Goal: Task Accomplishment & Management: Use online tool/utility

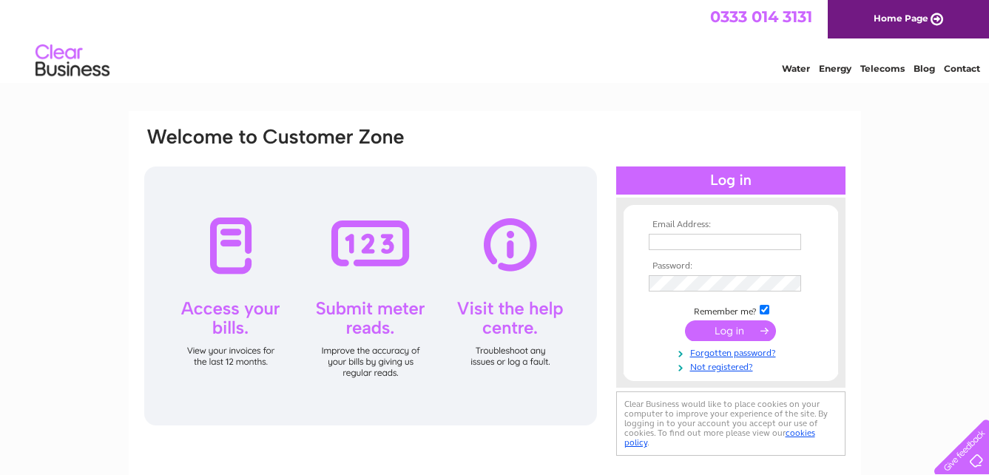
type input "[EMAIL_ADDRESS][DOMAIN_NAME]"
click at [720, 332] on input "submit" at bounding box center [730, 330] width 91 height 21
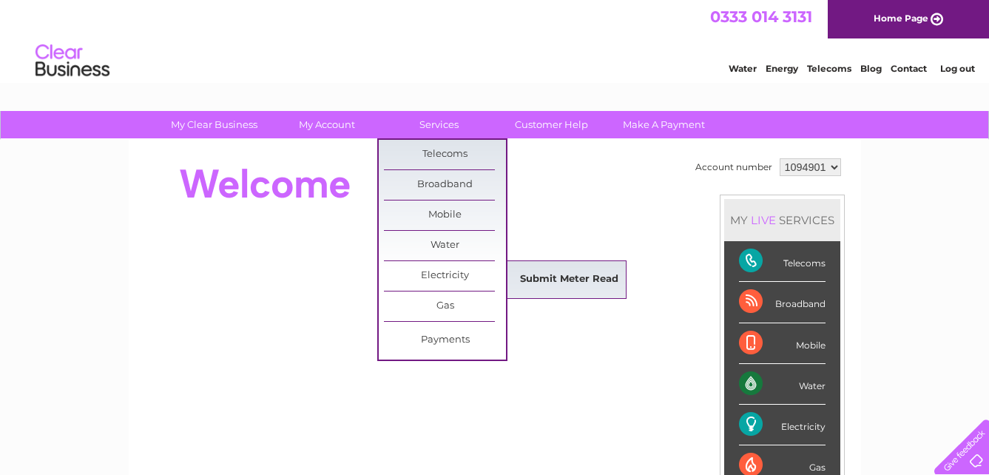
click at [580, 272] on link "Submit Meter Read" at bounding box center [569, 280] width 122 height 30
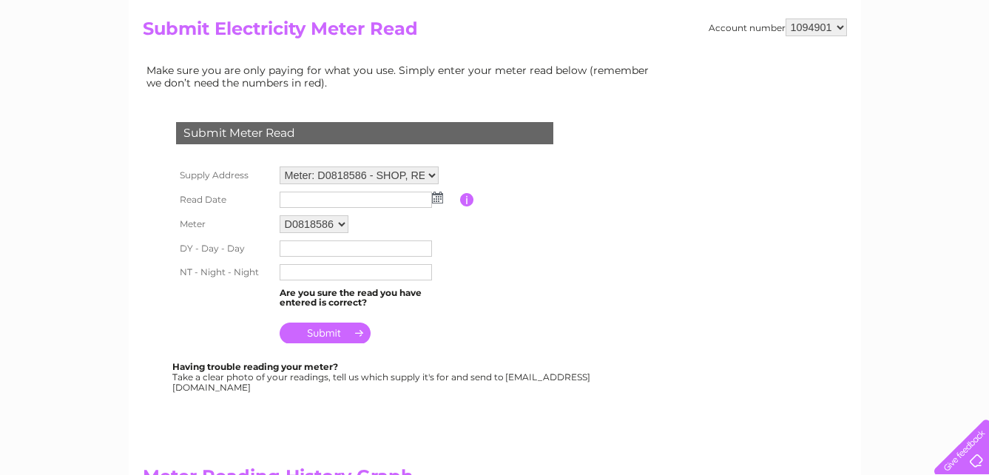
scroll to position [148, 0]
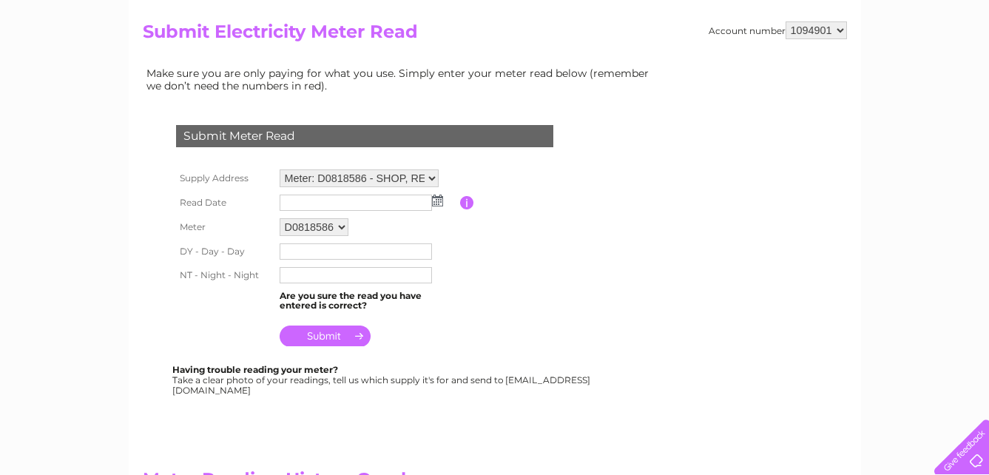
click at [438, 200] on img at bounding box center [437, 201] width 11 height 12
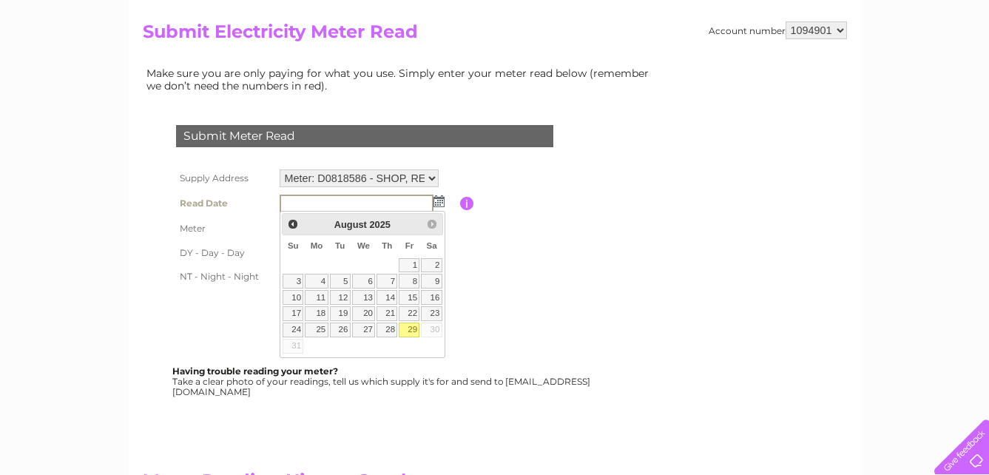
click at [411, 328] on link "29" at bounding box center [409, 330] width 21 height 15
type input "2025/08/29"
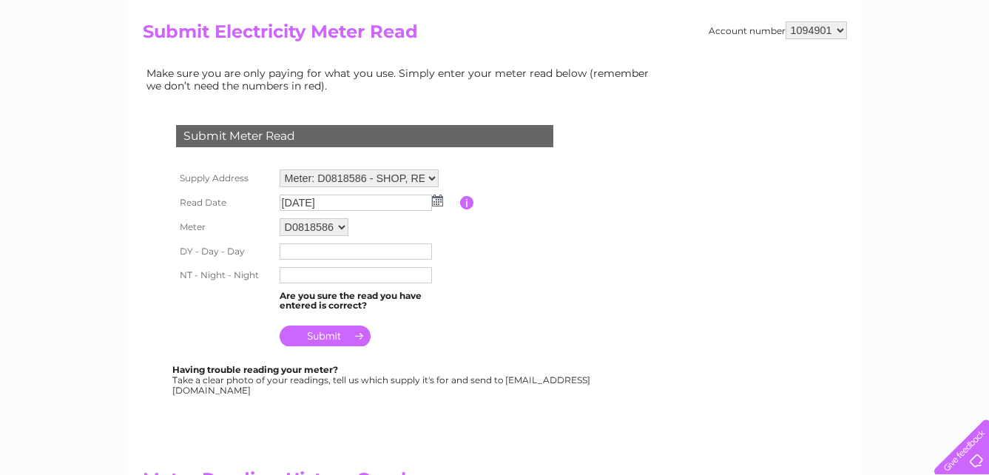
click at [289, 248] on input "text" at bounding box center [356, 251] width 152 height 16
click at [286, 275] on input "text" at bounding box center [356, 277] width 152 height 16
click at [290, 250] on input "text" at bounding box center [356, 251] width 152 height 16
type input "8"
click at [288, 275] on input "text" at bounding box center [356, 277] width 152 height 16
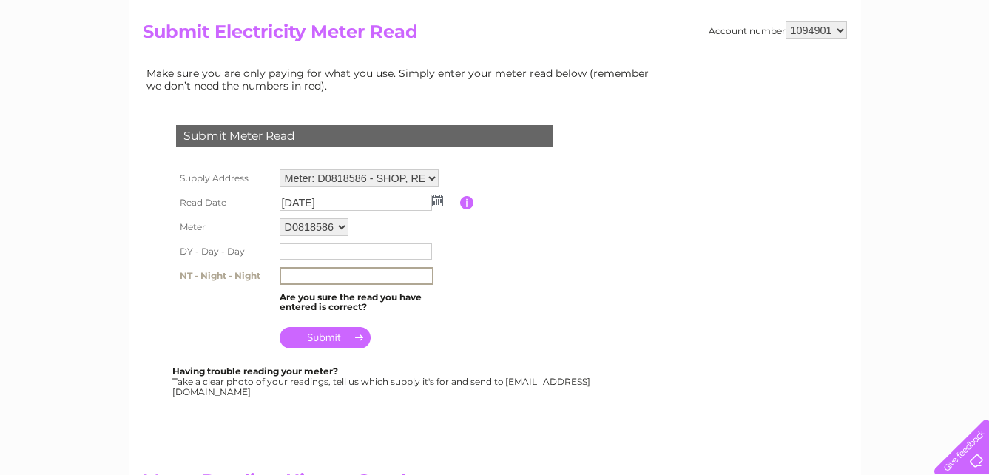
click at [292, 251] on input "text" at bounding box center [356, 251] width 152 height 16
click at [288, 252] on input "text" at bounding box center [357, 252] width 154 height 18
type input "87824"
click at [287, 277] on input "text" at bounding box center [357, 276] width 154 height 18
type input "4"
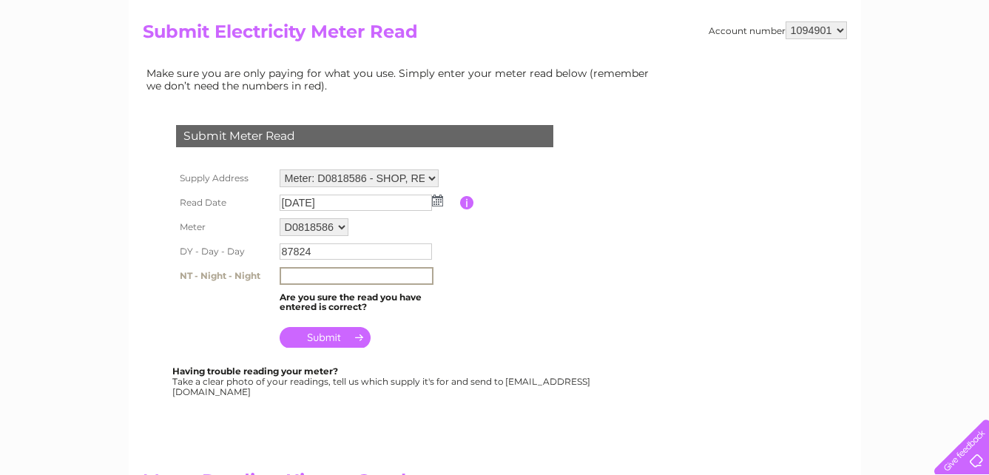
click at [320, 249] on input "87824" at bounding box center [356, 251] width 152 height 16
type input "8"
click at [542, 258] on table "Supply Address Meter: D0818586 - SHOP, REEDHOUSE, 1 Old Ashford Road, Charing, …" at bounding box center [382, 258] width 420 height 185
click at [290, 273] on input "text" at bounding box center [356, 275] width 152 height 16
click at [288, 252] on input "text" at bounding box center [357, 252] width 154 height 18
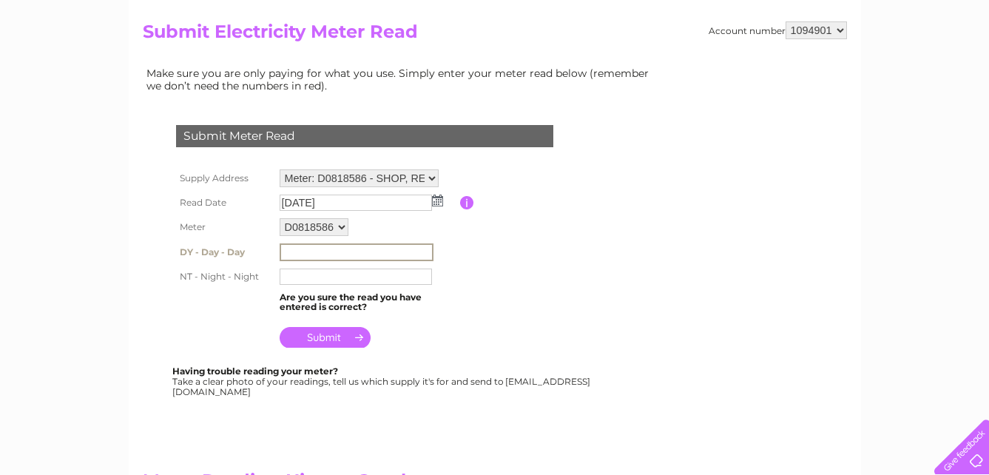
click at [586, 269] on table "Supply Address Meter: D0818586 - SHOP, REEDHOUSE, 1 Old Ashford Road, Charing, …" at bounding box center [382, 259] width 420 height 186
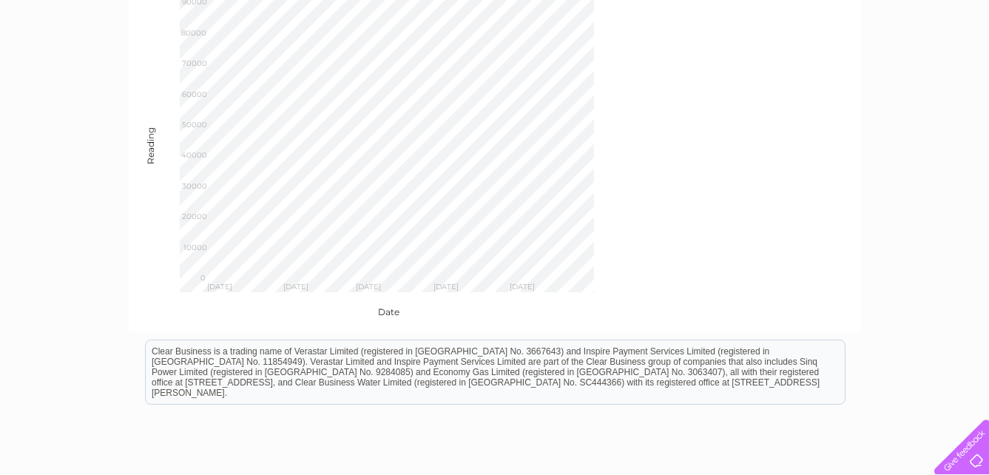
scroll to position [846, 0]
